Goal: Use online tool/utility: Use online tool/utility

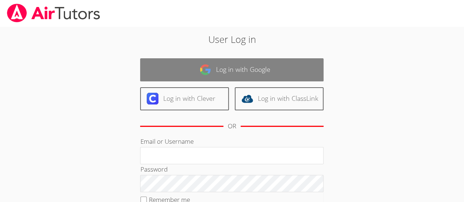
click at [193, 71] on link "Log in with Google" at bounding box center [231, 69] width 183 height 23
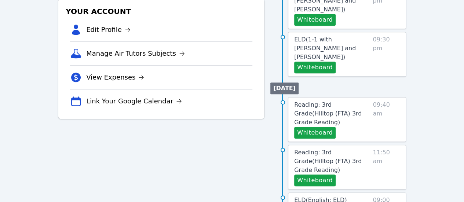
scroll to position [220, 0]
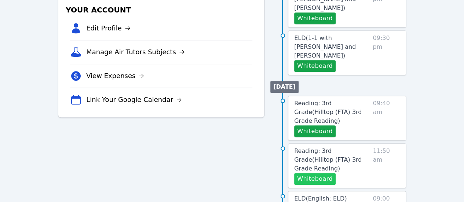
click at [315, 173] on button "Whiteboard" at bounding box center [314, 179] width 41 height 12
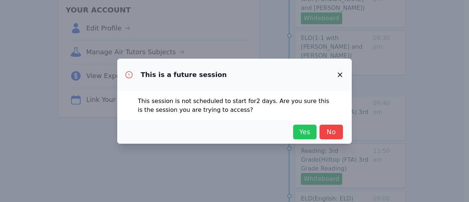
click at [304, 127] on span "Yes" at bounding box center [305, 132] width 16 height 10
